Goal: Task Accomplishment & Management: Manage account settings

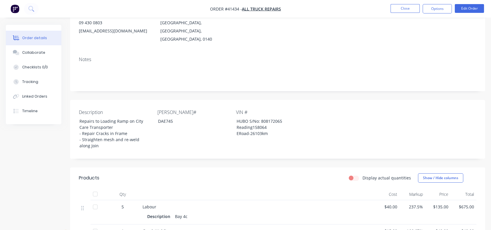
scroll to position [59, 0]
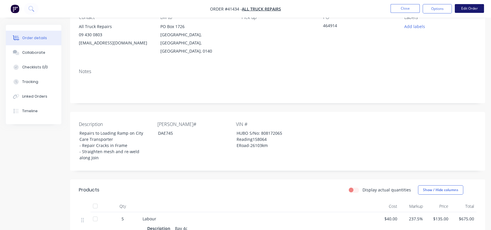
click at [467, 6] on button "Edit Order" at bounding box center [469, 8] width 29 height 9
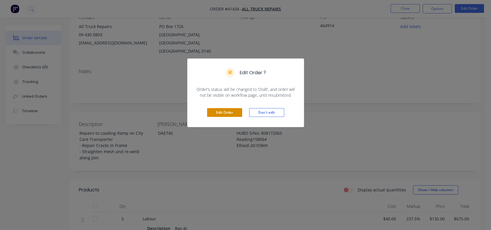
click at [221, 115] on button "Edit Order" at bounding box center [224, 112] width 35 height 9
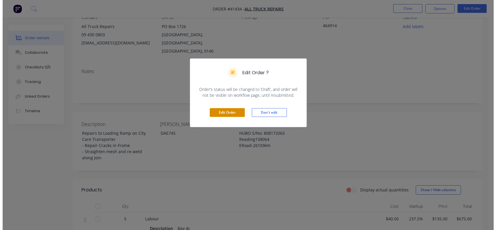
scroll to position [0, 0]
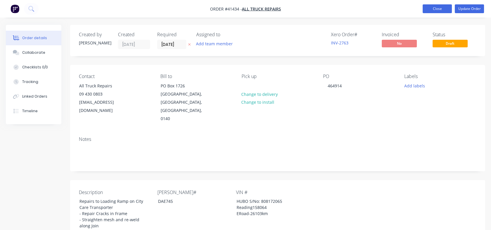
click at [429, 7] on button "Close" at bounding box center [437, 8] width 29 height 9
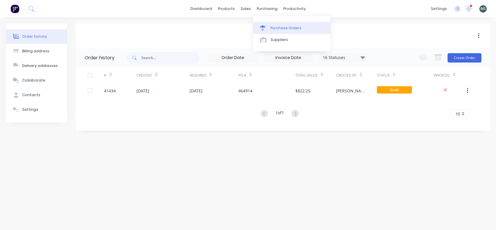
click at [273, 26] on div "Purchase Orders" at bounding box center [285, 27] width 31 height 5
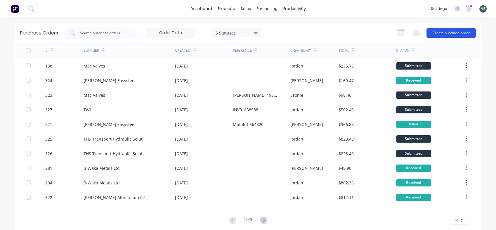
click at [445, 36] on button "Create purchase order" at bounding box center [450, 32] width 49 height 9
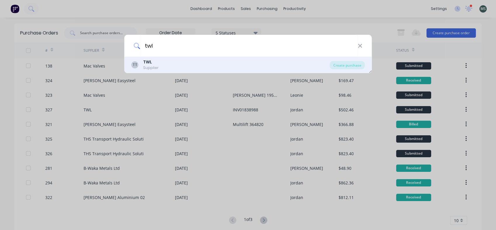
type input "twl"
click at [149, 64] on b "TWL" at bounding box center [147, 62] width 9 height 6
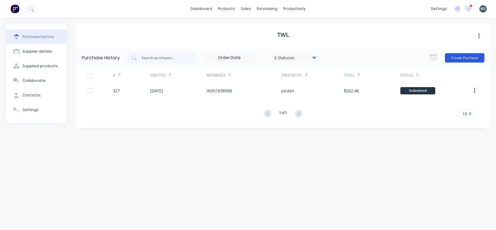
click at [457, 56] on button "Create Purchase" at bounding box center [464, 57] width 39 height 9
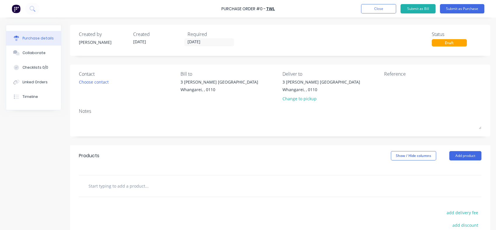
click at [119, 183] on input "text" at bounding box center [146, 186] width 117 height 12
type input "s"
type input "R"
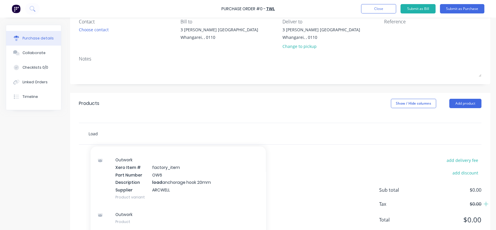
scroll to position [77, 0]
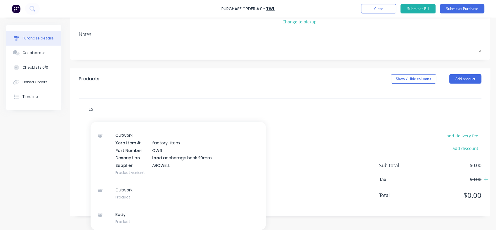
type input "L"
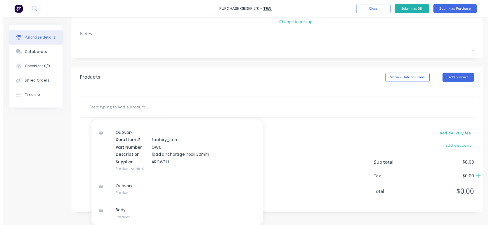
scroll to position [69, 0]
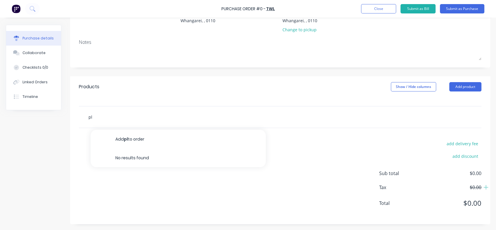
type input "p"
click at [370, 11] on button "Close" at bounding box center [378, 8] width 35 height 9
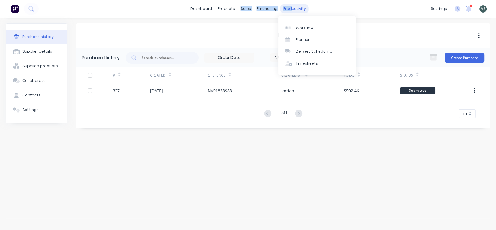
drag, startPoint x: 240, startPoint y: 6, endPoint x: 289, endPoint y: 9, distance: 49.2
click at [289, 9] on div "dashboard products sales purchasing productivity" at bounding box center [248, 8] width 121 height 9
click at [289, 9] on div "productivity" at bounding box center [294, 8] width 28 height 9
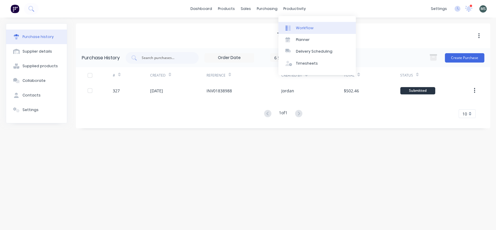
click at [301, 29] on div "Workflow" at bounding box center [305, 27] width 18 height 5
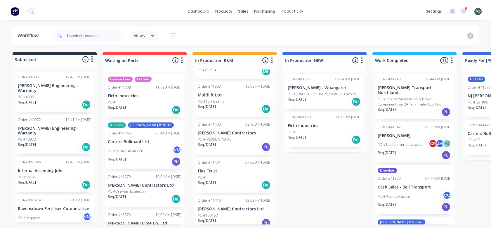
scroll to position [50, 0]
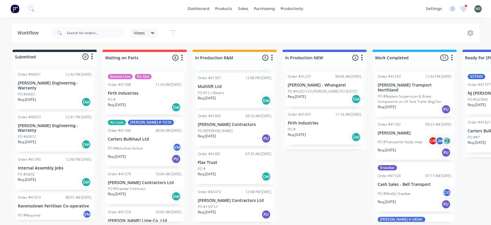
click at [232, 203] on div "Order #41410 12:08 PM [DATE] [PERSON_NAME] Contractors Ltd PO #150157 Req. [DAT…" at bounding box center [234, 204] width 78 height 35
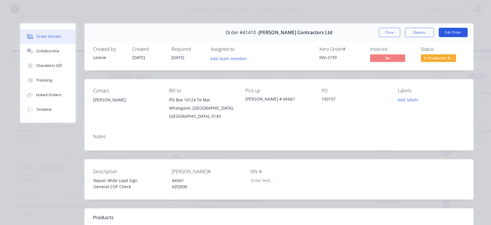
click at [451, 33] on button "Edit Order" at bounding box center [453, 32] width 29 height 9
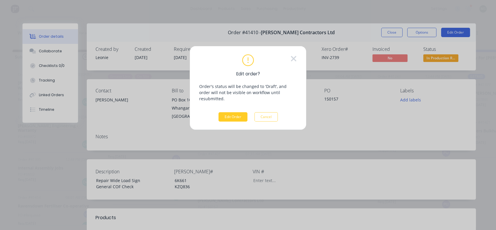
click at [232, 112] on button "Edit Order" at bounding box center [232, 116] width 29 height 9
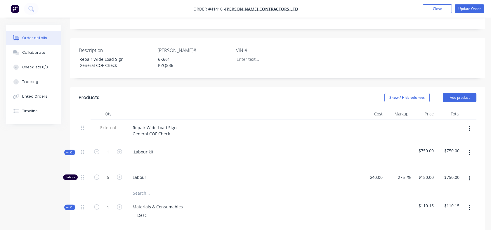
scroll to position [136, 0]
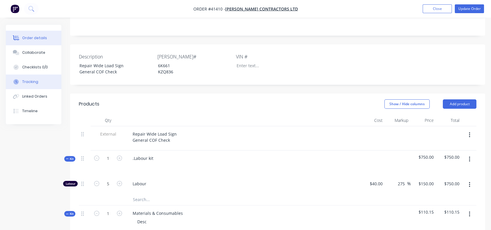
click at [33, 79] on div "Tracking" at bounding box center [30, 81] width 16 height 5
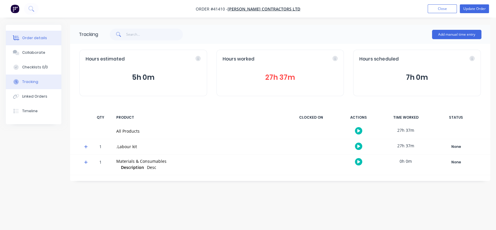
click at [38, 35] on button "Order details" at bounding box center [34, 38] width 56 height 15
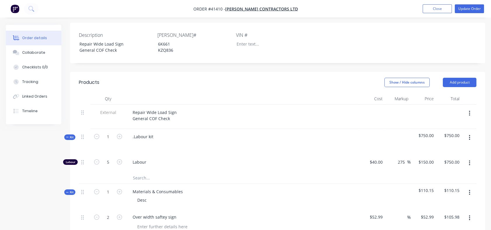
scroll to position [156, 0]
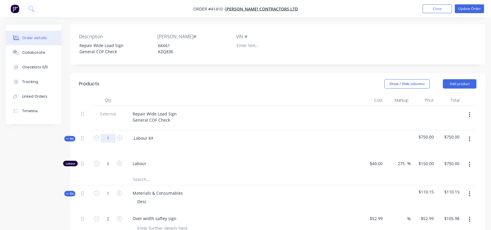
click at [110, 134] on input "1" at bounding box center [107, 138] width 15 height 9
type input "30"
type input "150"
type input "$22,500.00"
click at [111, 159] on input "150" at bounding box center [107, 163] width 15 height 9
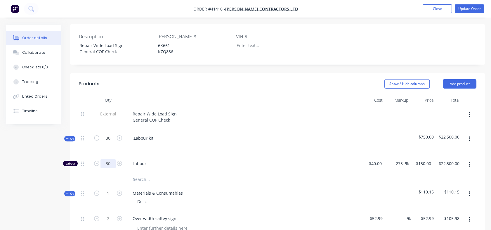
click at [111, 159] on input "30" at bounding box center [107, 163] width 15 height 9
type input "30"
type input "$4,500.00"
click at [111, 173] on div at bounding box center [108, 179] width 35 height 12
click at [374, 156] on div "40 $40.00" at bounding box center [371, 165] width 25 height 18
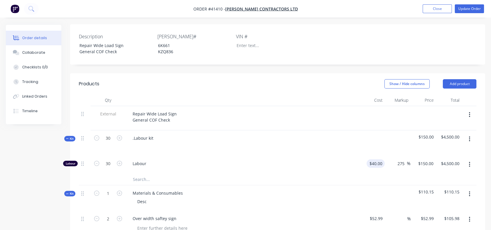
click at [374, 156] on div "$40.00 $40.00" at bounding box center [371, 165] width 25 height 18
click at [374, 156] on div "40 $40.00" at bounding box center [371, 165] width 25 height 18
type input "$41.50"
type input "$155.625"
type input "$4,668.75"
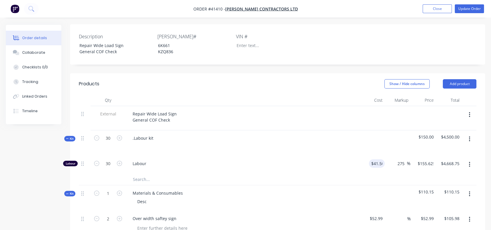
click at [381, 173] on div at bounding box center [278, 179] width 398 height 12
click at [423, 159] on input "155.625" at bounding box center [425, 163] width 20 height 8
type input "115"
type input "177.11"
type input "$115.00"
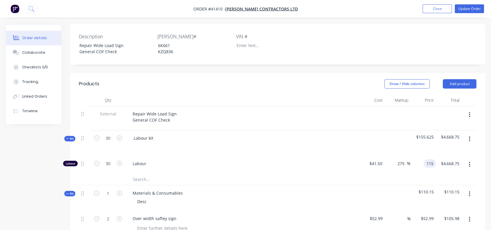
type input "$3,450.00"
click at [406, 173] on div at bounding box center [278, 179] width 398 height 12
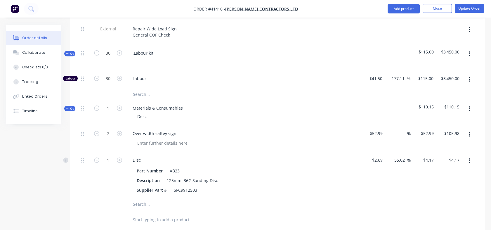
scroll to position [244, 0]
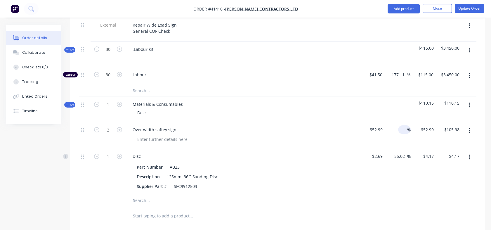
click at [398, 125] on div "%" at bounding box center [404, 129] width 13 height 8
type input "4"
type input "55"
type input "$82.1345"
type input "$164.27"
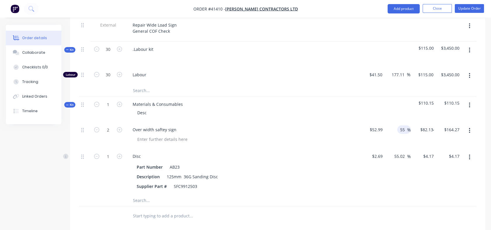
click at [400, 148] on div "55.02 55.02 %" at bounding box center [398, 171] width 26 height 46
click at [397, 152] on input "55.02" at bounding box center [400, 156] width 13 height 8
drag, startPoint x: 394, startPoint y: 139, endPoint x: 408, endPoint y: 140, distance: 14.0
click at [408, 152] on div "55.02 55.02 %" at bounding box center [400, 156] width 19 height 8
type input "150"
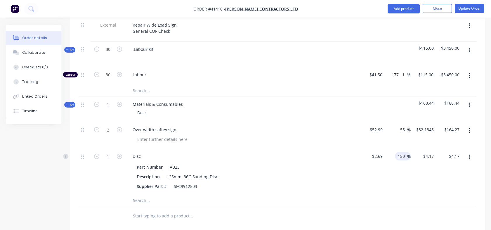
type input "$6.725"
type input "$6.73"
click at [405, 157] on div "150 150 %" at bounding box center [398, 171] width 26 height 46
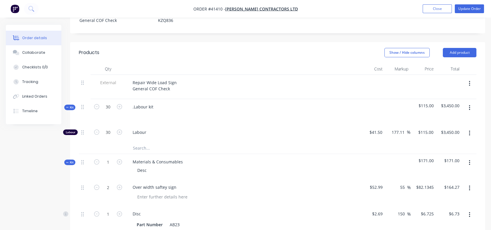
scroll to position [188, 0]
click at [468, 6] on button "Update Order" at bounding box center [469, 8] width 29 height 9
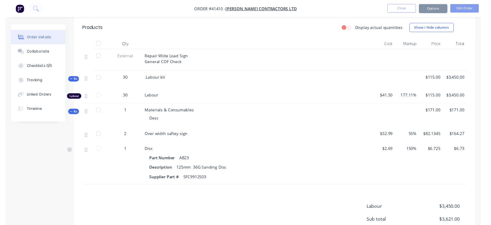
scroll to position [0, 0]
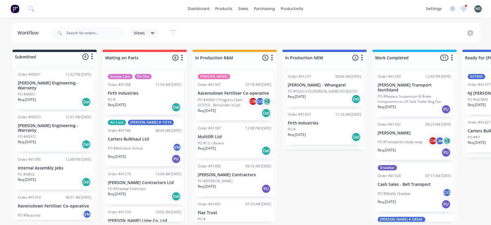
scroll to position [1, 0]
